Goal: Task Accomplishment & Management: Use online tool/utility

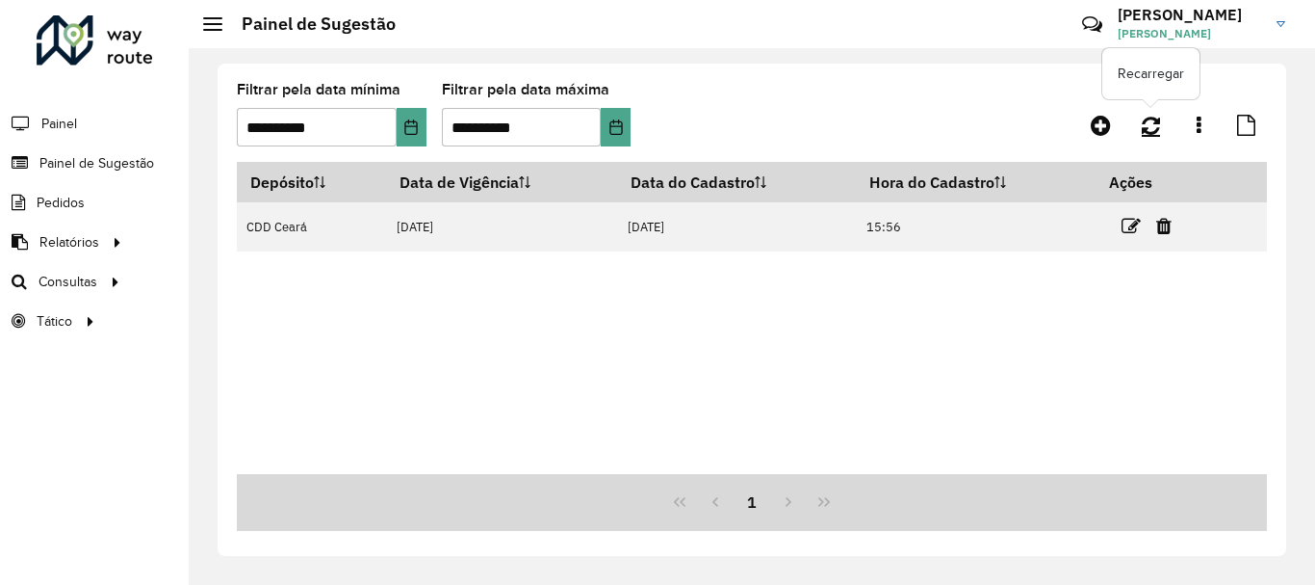
click at [1147, 135] on icon at bounding box center [1151, 125] width 18 height 21
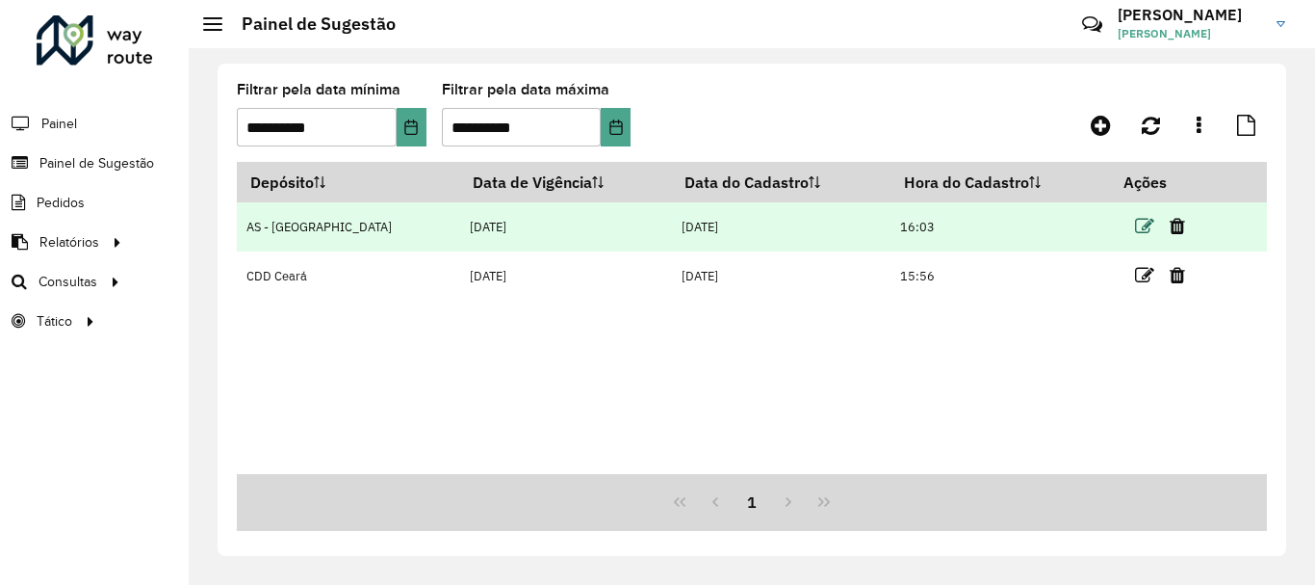
click at [1135, 222] on icon at bounding box center [1144, 226] width 19 height 19
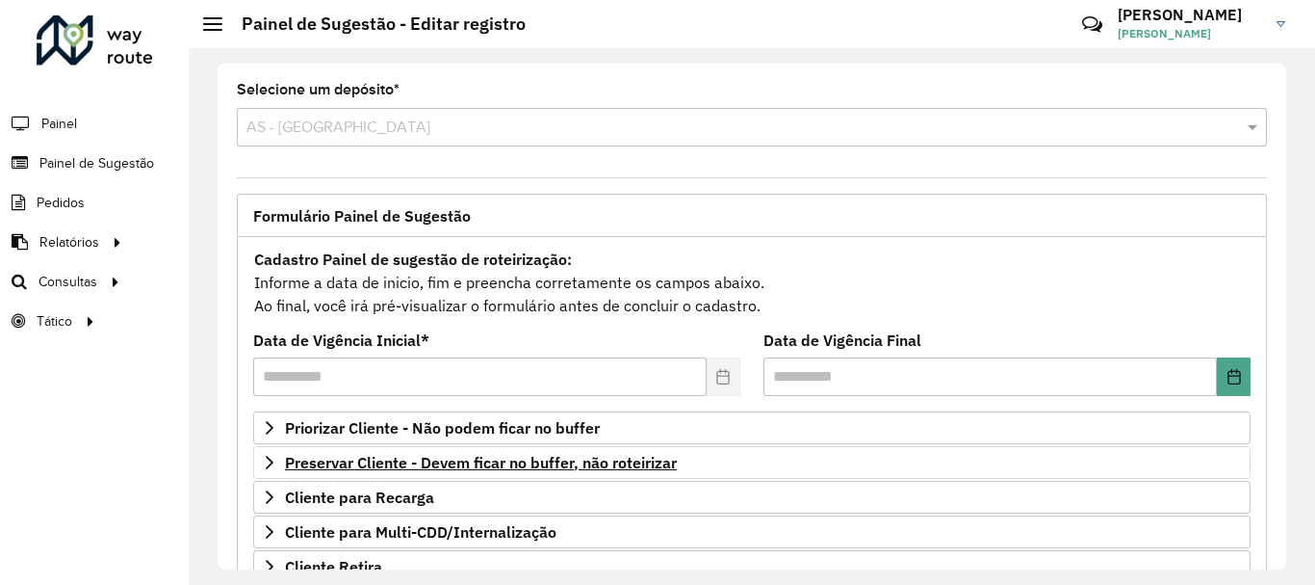
scroll to position [376, 0]
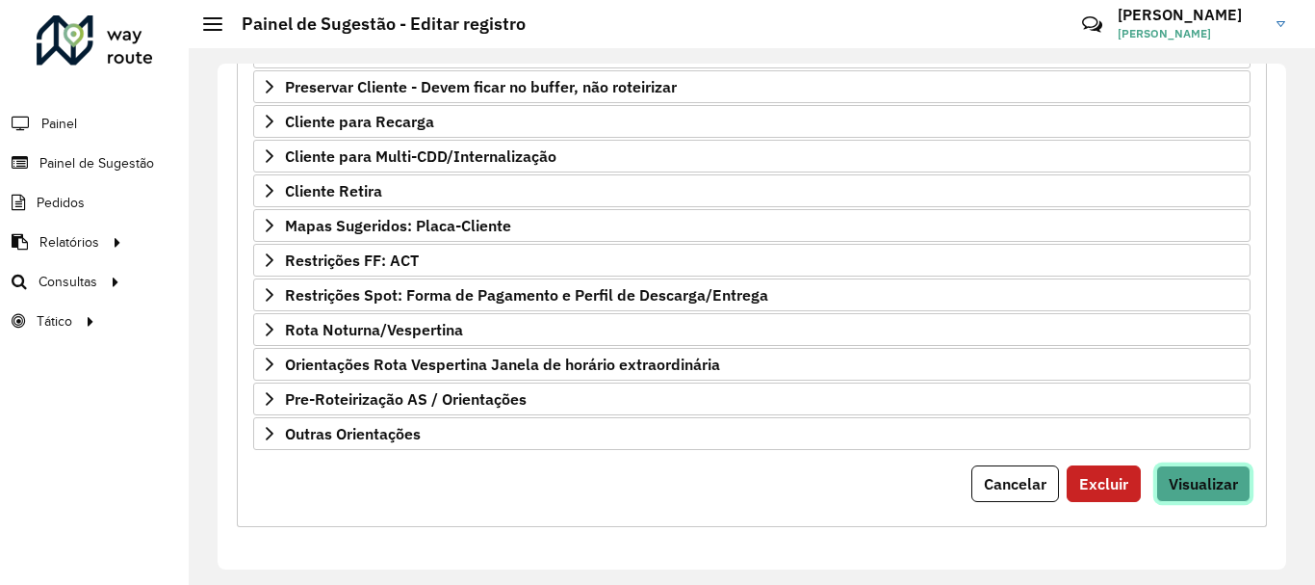
click at [1219, 479] on span "Visualizar" at bounding box center [1203, 483] width 69 height 19
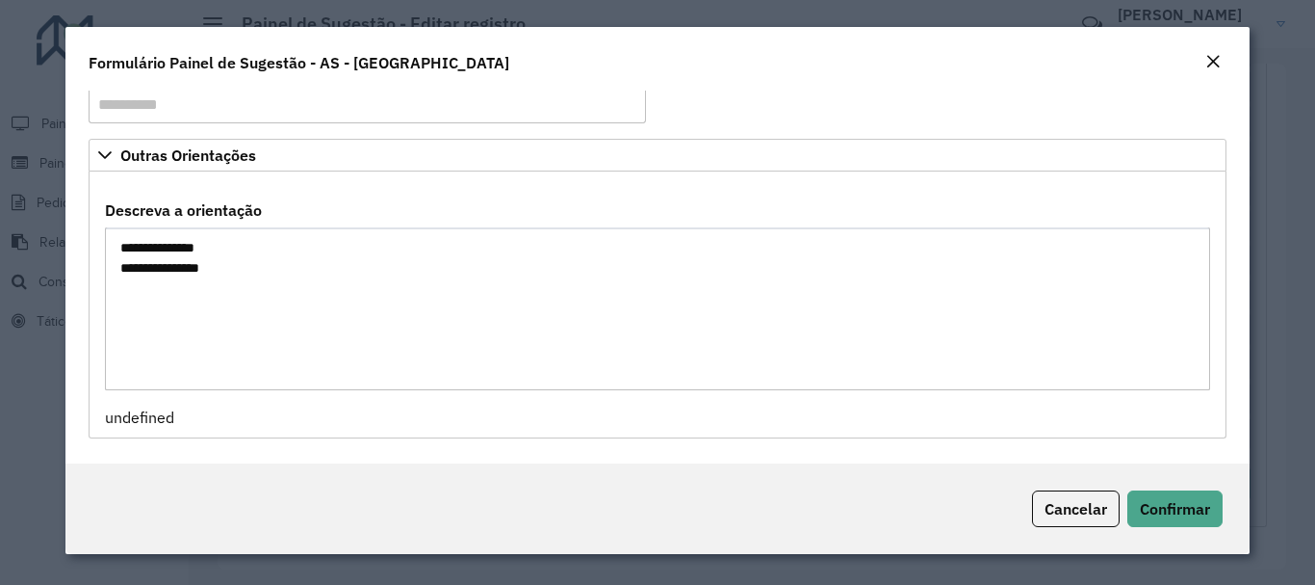
scroll to position [0, 0]
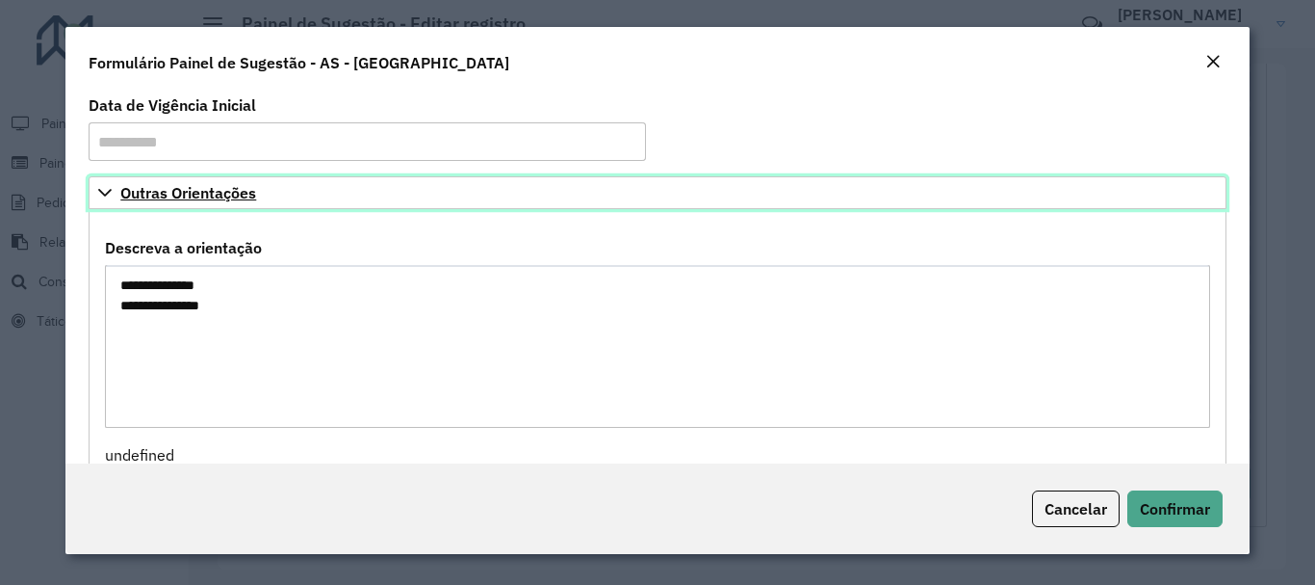
click at [408, 197] on link "Outras Orientações" at bounding box center [657, 192] width 1137 height 33
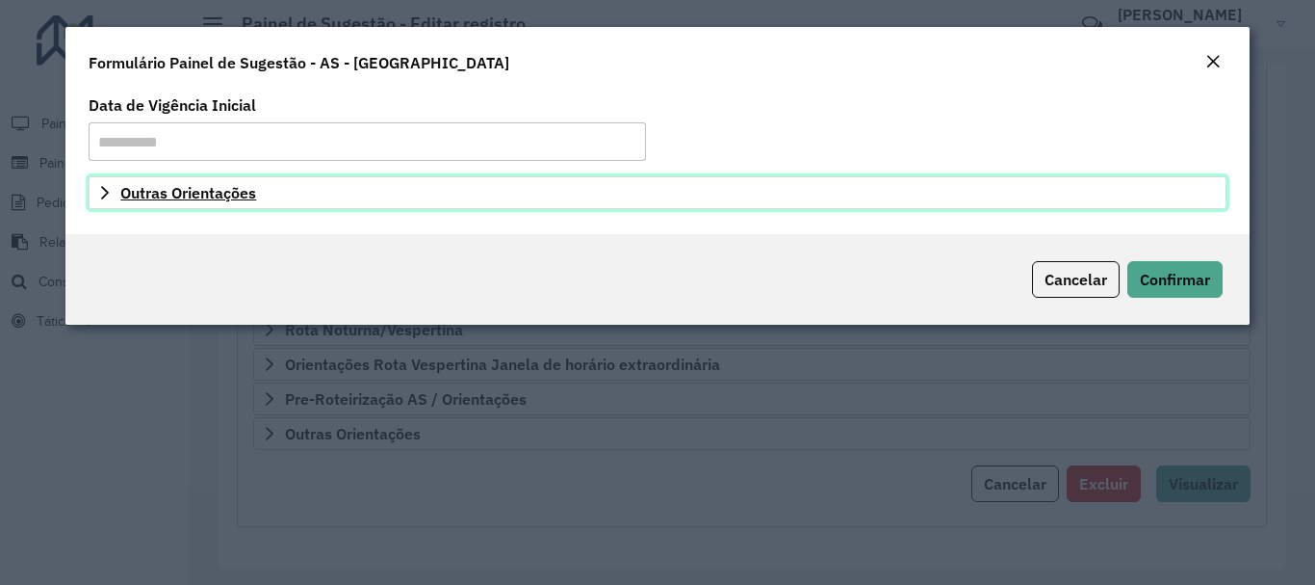
click at [407, 197] on link "Outras Orientações" at bounding box center [657, 192] width 1137 height 33
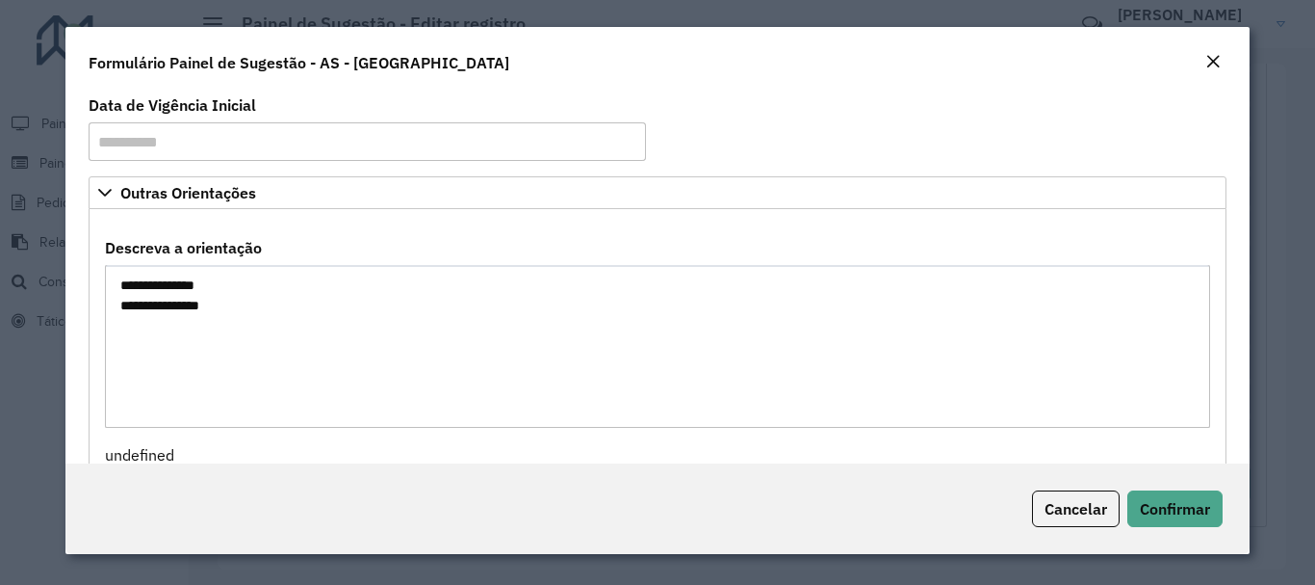
click at [1216, 61] on em "Close" at bounding box center [1213, 61] width 15 height 15
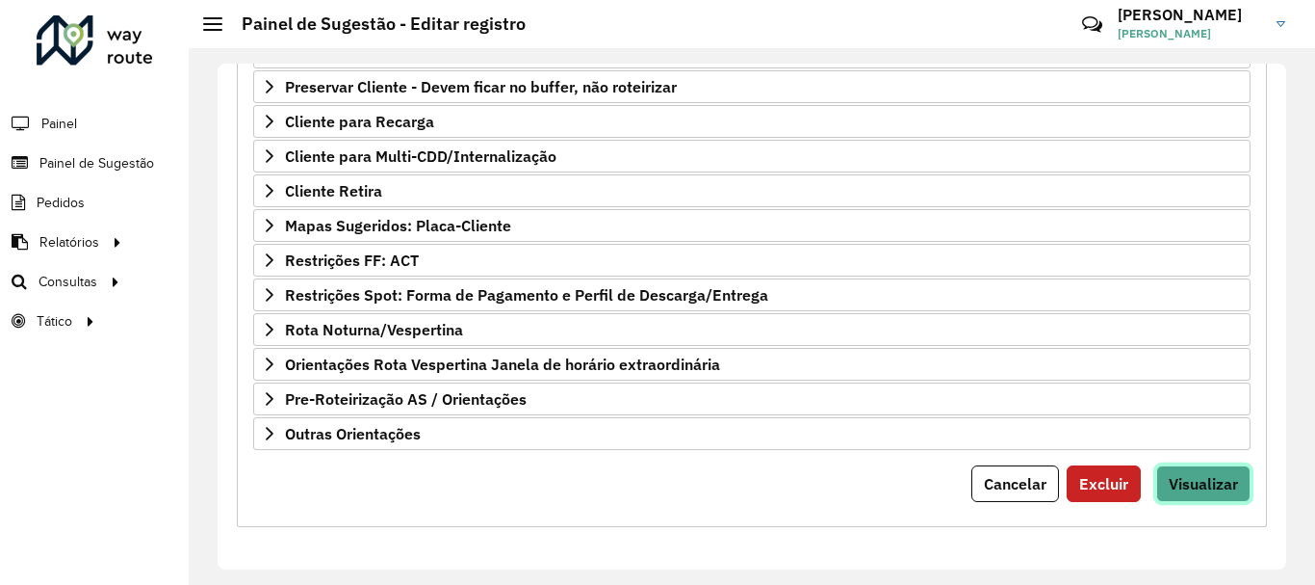
click at [1225, 477] on span "Visualizar" at bounding box center [1203, 483] width 69 height 19
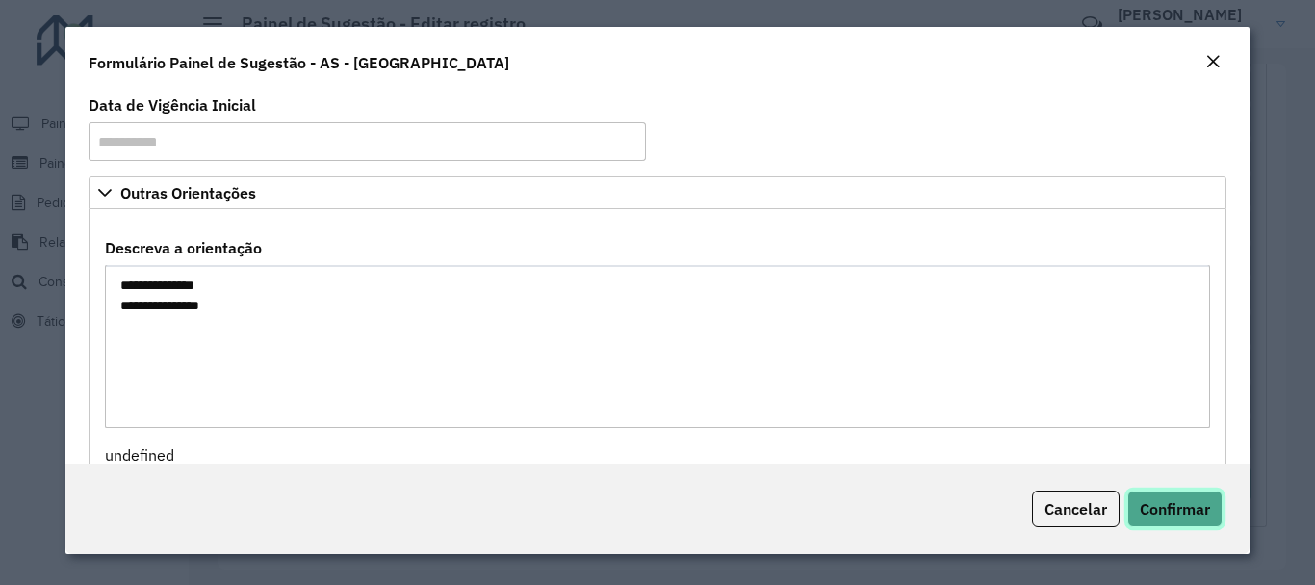
click at [1199, 510] on span "Confirmar" at bounding box center [1175, 508] width 70 height 19
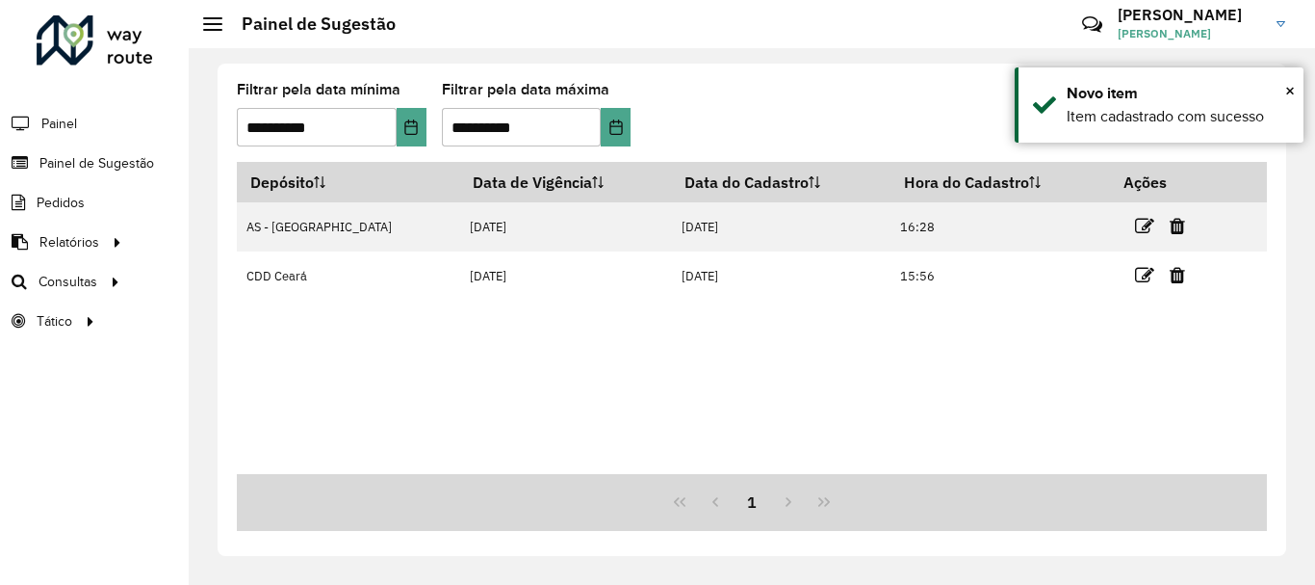
click at [1103, 398] on div "Depósito Data de Vigência Data do Cadastro Hora do Cadastro Ações AS - [GEOGRAP…" at bounding box center [752, 318] width 1030 height 312
